Goal: Task Accomplishment & Management: Manage account settings

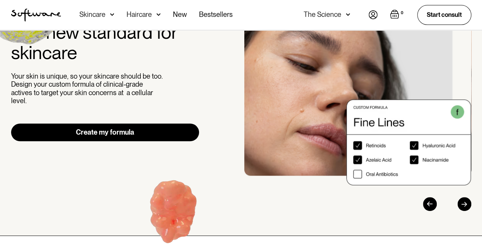
scroll to position [8, 0]
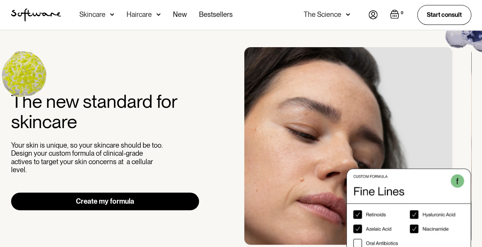
click at [375, 17] on img at bounding box center [373, 14] width 9 height 9
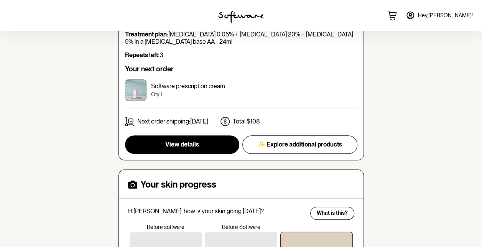
scroll to position [220, 0]
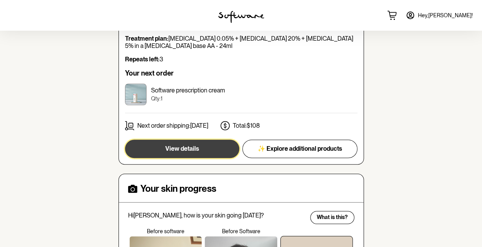
click at [183, 151] on span "View details" at bounding box center [182, 148] width 34 height 7
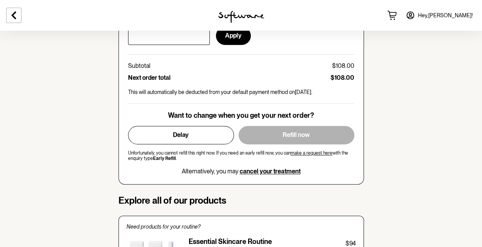
scroll to position [431, 0]
click at [188, 119] on div "Want to change when you get your next order? Delay Refill now Unfortunately, yo…" at bounding box center [241, 143] width 226 height 64
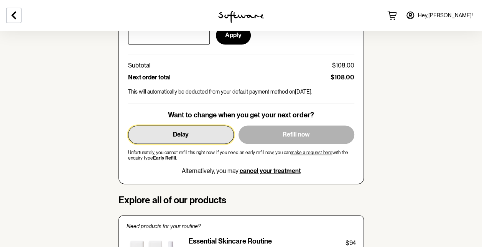
click at [200, 137] on button "Delay" at bounding box center [181, 134] width 106 height 18
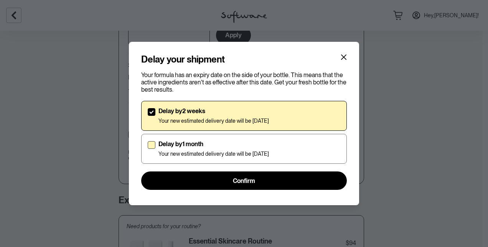
click at [239, 151] on p "Your new estimated delivery date will be 15th Oct 2025" at bounding box center [213, 154] width 110 height 7
click at [148, 149] on input "Delay by 1 month Your new estimated delivery date will be 15th Oct 2025" at bounding box center [147, 149] width 0 height 0
checkbox input "true"
checkbox input "false"
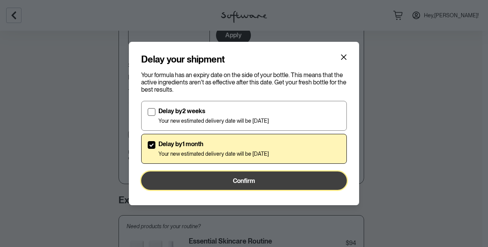
click at [233, 177] on span "Confirm" at bounding box center [244, 180] width 22 height 7
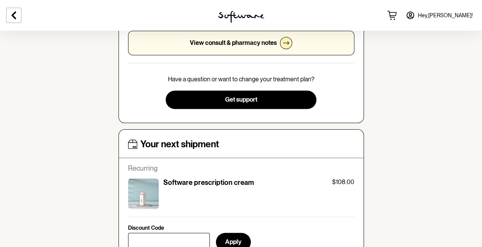
scroll to position [192, 0]
